Goal: Transaction & Acquisition: Purchase product/service

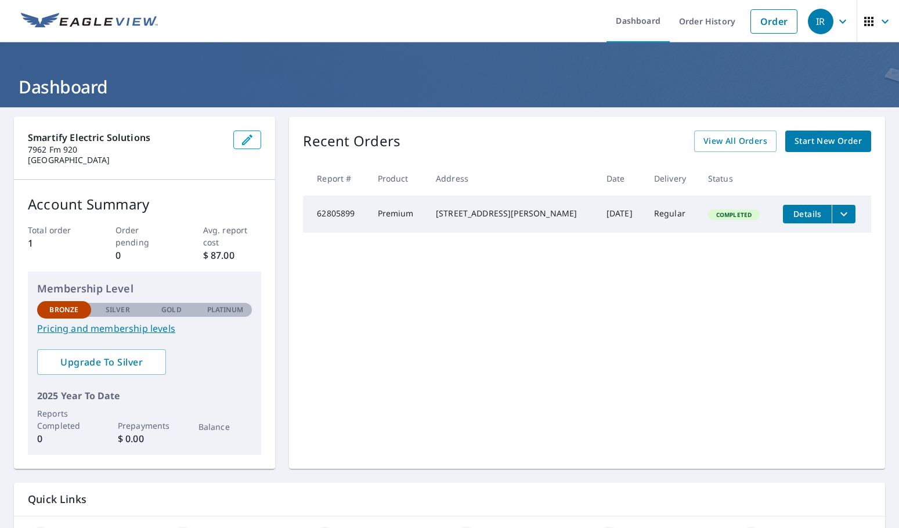
click at [619, 140] on div "Recent Orders View All Orders Start New Order" at bounding box center [587, 141] width 568 height 21
click at [767, 23] on link "Order" at bounding box center [773, 21] width 47 height 24
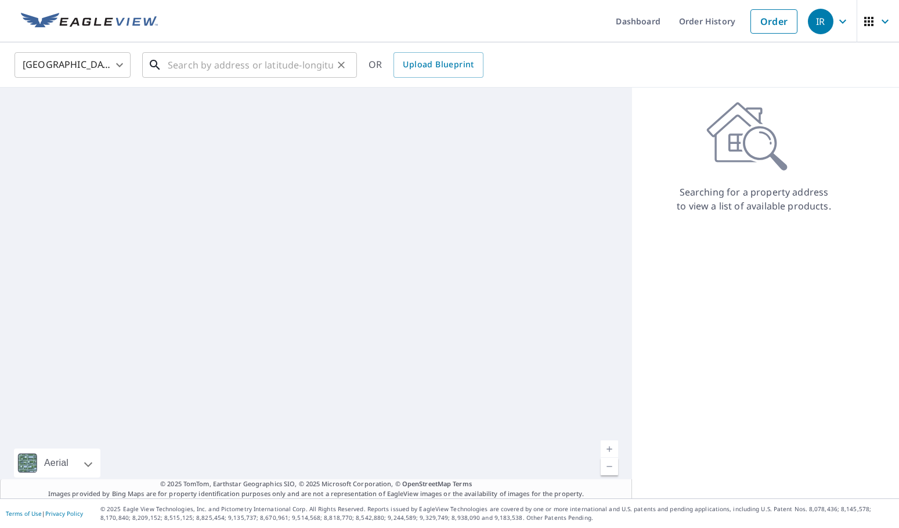
click at [182, 66] on input "text" at bounding box center [250, 65] width 165 height 32
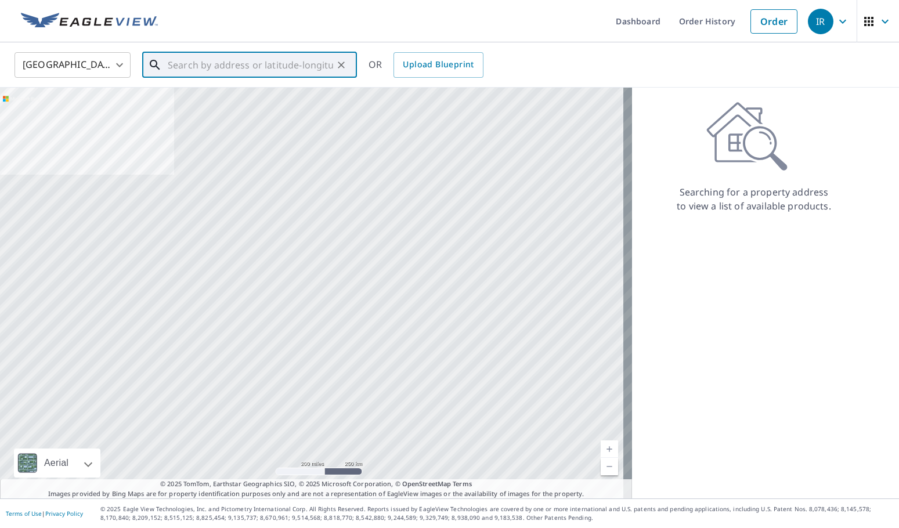
click at [284, 68] on input "text" at bounding box center [250, 65] width 165 height 32
click at [265, 64] on input "text" at bounding box center [250, 65] width 165 height 32
paste input "342.23"
type input "342.23"
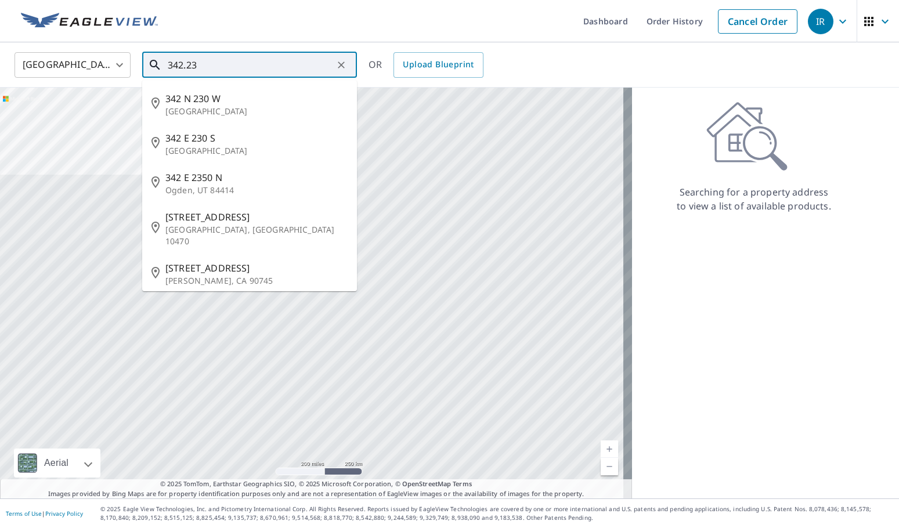
drag, startPoint x: 251, startPoint y: 67, endPoint x: 143, endPoint y: 61, distance: 108.6
click at [143, 61] on div "342.23 ​" at bounding box center [249, 65] width 215 height 26
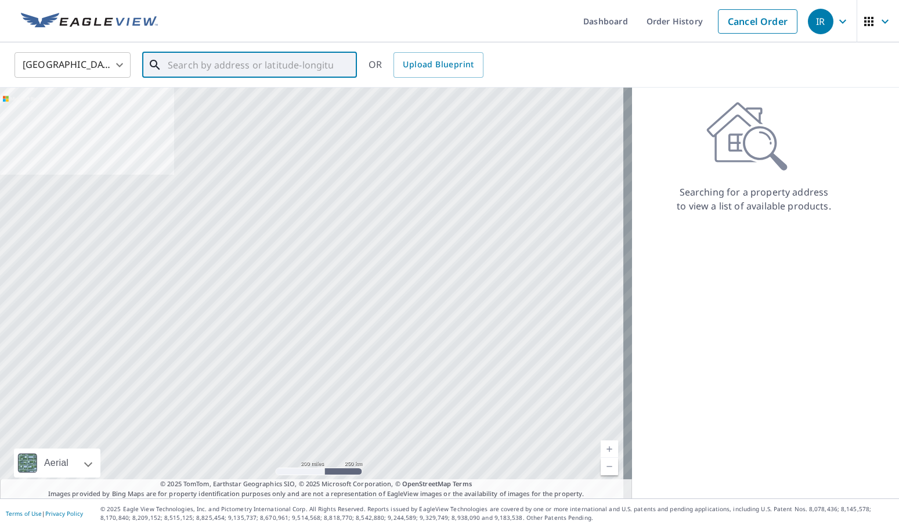
click at [305, 55] on input "text" at bounding box center [250, 65] width 165 height 32
paste input "[STREET_ADDRESS][PERSON_NAME][PERSON_NAME]"
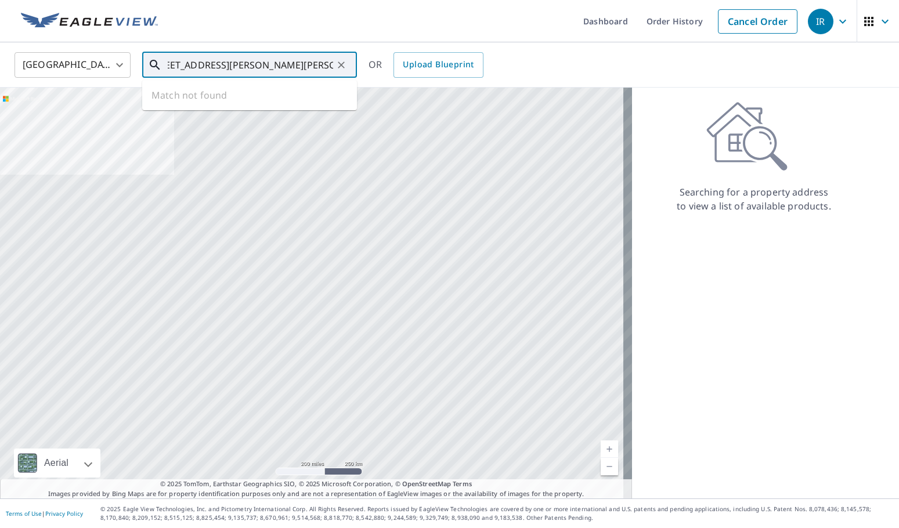
type input "[STREET_ADDRESS][PERSON_NAME][PERSON_NAME]"
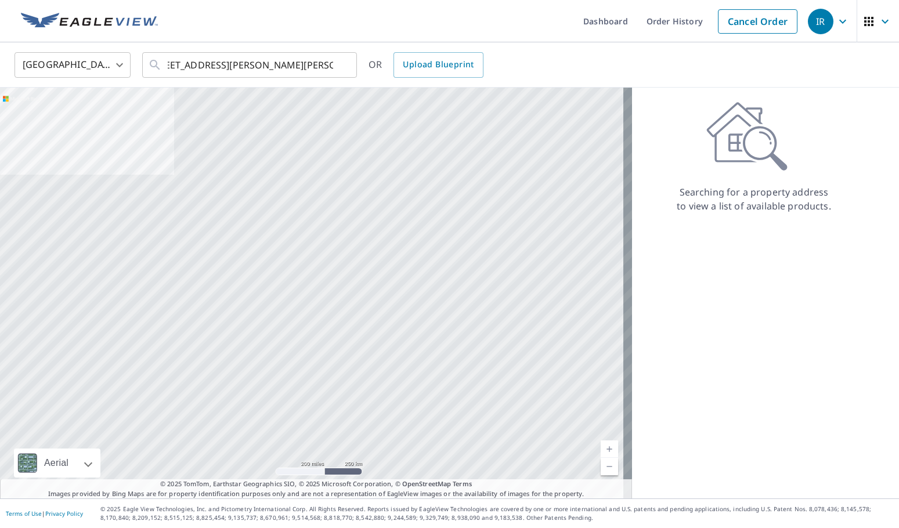
scroll to position [0, 0]
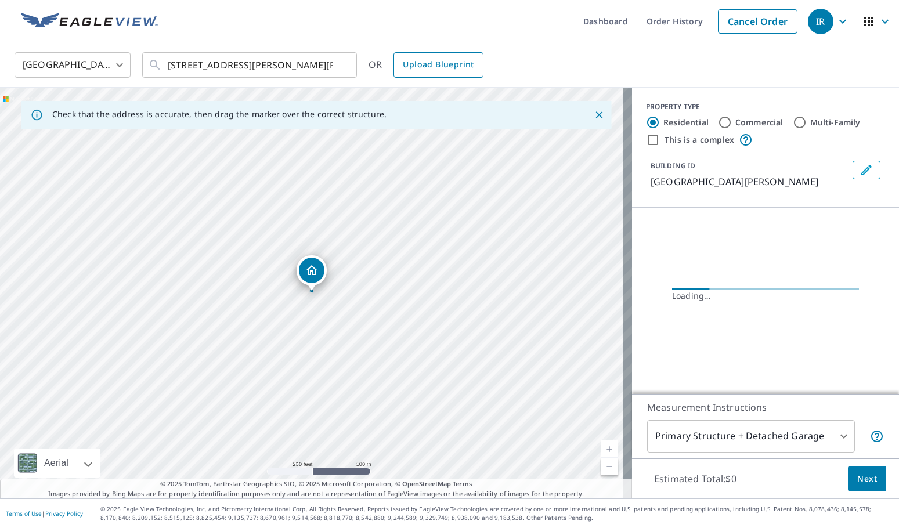
click at [418, 60] on span "Upload Blueprint" at bounding box center [438, 64] width 71 height 15
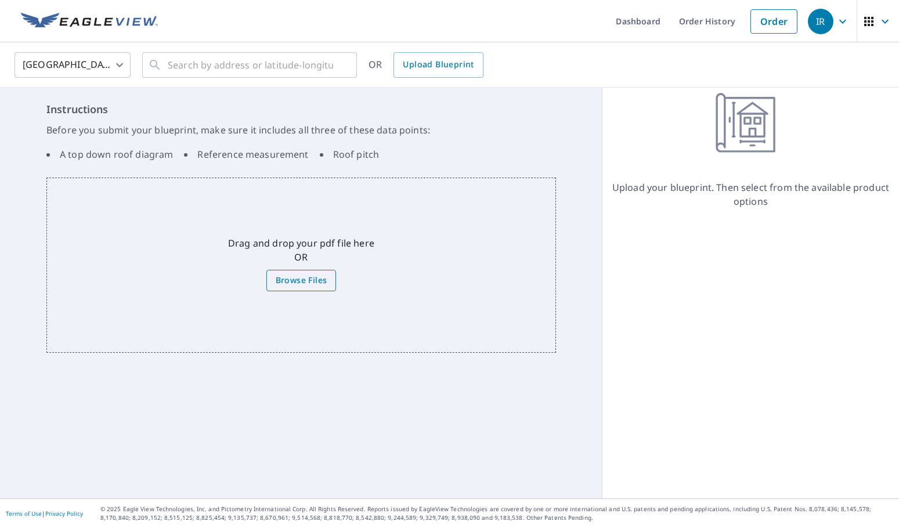
click at [287, 280] on span "Browse Files" at bounding box center [302, 280] width 52 height 15
click at [0, 0] on input "Browse Files" at bounding box center [0, 0] width 0 height 0
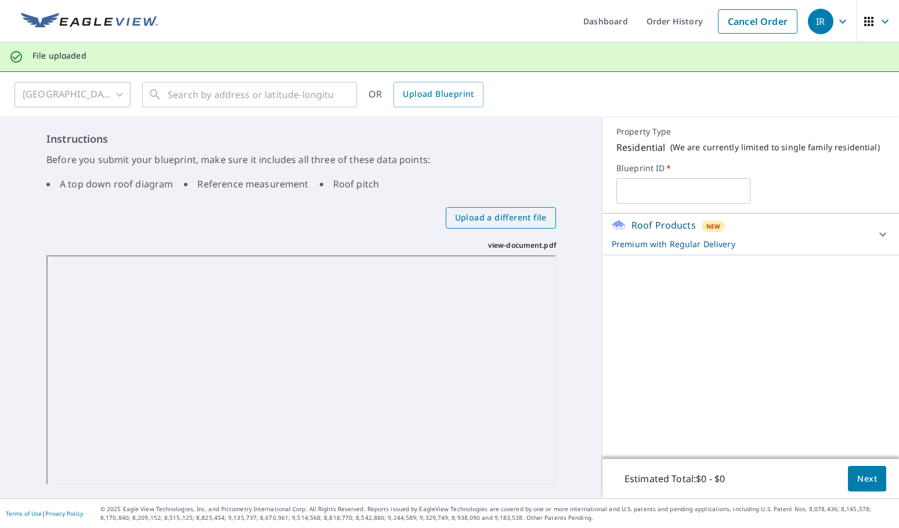
click at [462, 216] on span "Upload a different file" at bounding box center [501, 218] width 92 height 15
click at [0, 0] on input "Upload a different file" at bounding box center [0, 0] width 0 height 0
click at [484, 215] on span "Upload a different file" at bounding box center [501, 218] width 92 height 15
click at [0, 0] on input "Upload a different file" at bounding box center [0, 0] width 0 height 0
click at [92, 21] on img at bounding box center [89, 21] width 137 height 17
